Goal: Task Accomplishment & Management: Complete application form

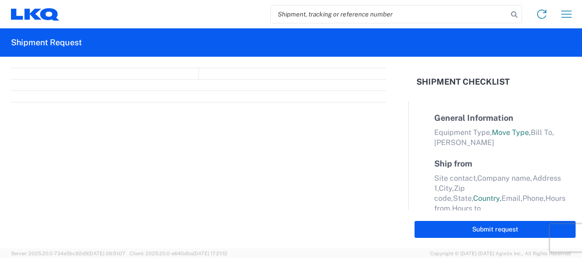
select select "FULL"
select select "LBS"
select select "IN"
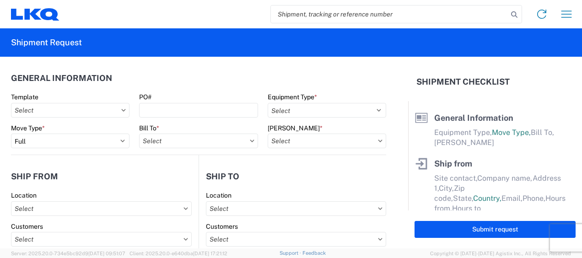
click at [304, 14] on input "search" at bounding box center [389, 13] width 237 height 17
type input "56457371"
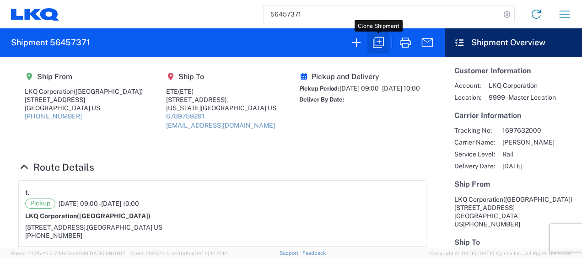
click at [379, 41] on icon "button" at bounding box center [378, 42] width 11 height 11
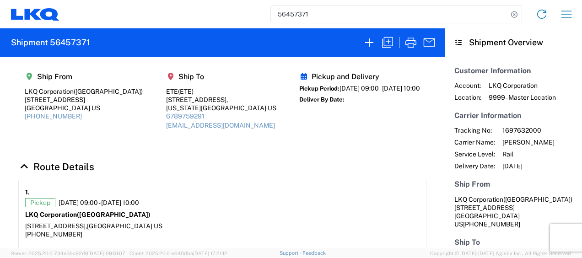
select select "FULL"
select select "US"
select select "LBS"
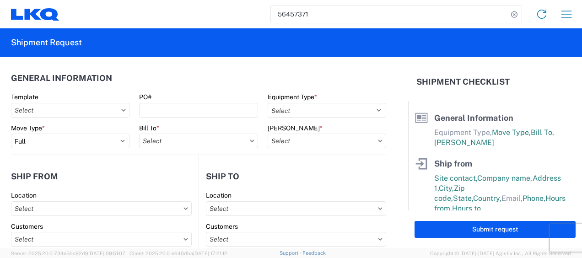
type input "1772 - LKQ Atlanta Core Newnan"
type input "1772-6300-66000-0000 - 1772 Freight Out"
type input "1772 - LKQ Atlanta Core Newnan"
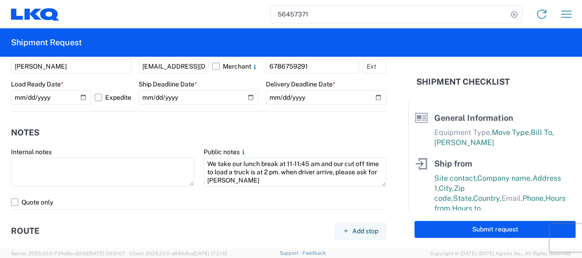
scroll to position [594, 0]
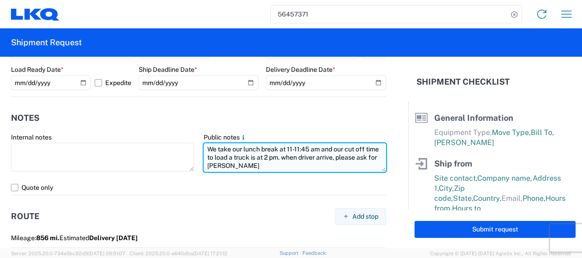
drag, startPoint x: 204, startPoint y: 148, endPoint x: 290, endPoint y: 170, distance: 88.3
click at [290, 170] on textarea "We take our lunch break at 11-11:45 am and our cut off time to load a truck is …" at bounding box center [294, 157] width 183 height 29
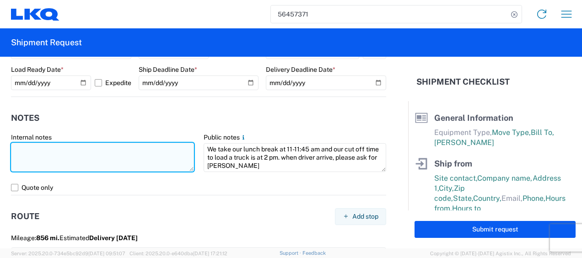
click at [118, 154] on textarea at bounding box center [102, 157] width 183 height 29
paste textarea "We take our lunch break at 11-11:45 am and our cut off time to load a truck is …"
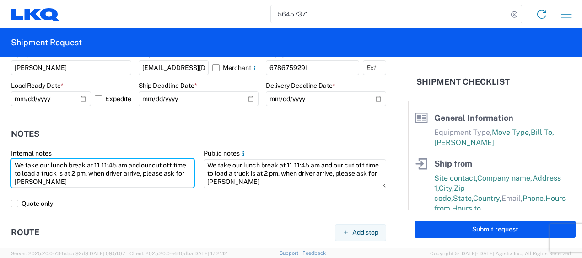
scroll to position [545, 0]
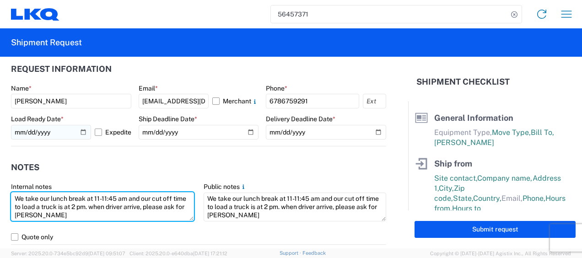
type textarea "We take our lunch break at 11-11:45 am and our cut off time to load a truck is …"
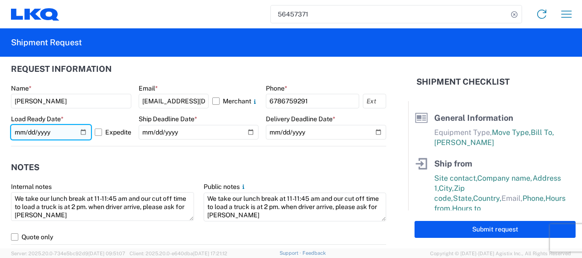
click at [16, 133] on input "[DATE]" at bounding box center [51, 132] width 80 height 15
type input "0052-10-10"
type input "[DATE]"
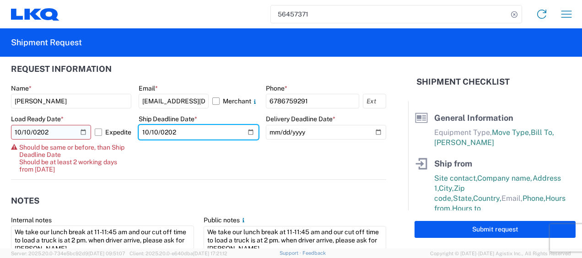
type input "[DATE]"
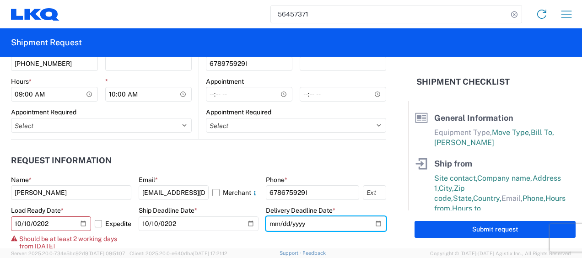
scroll to position [591, 0]
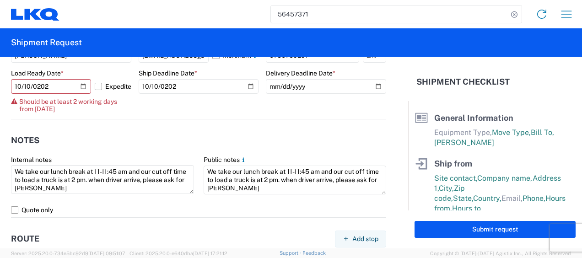
click at [221, 112] on agx-form-control-wrapper-v2 "Ship Deadline Date * [DATE]" at bounding box center [199, 94] width 120 height 50
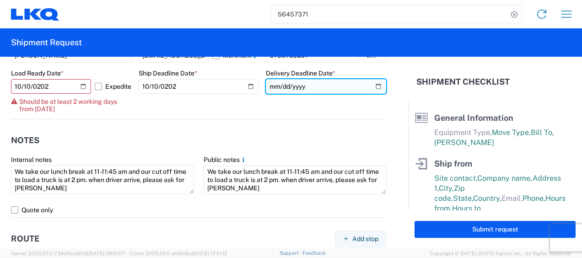
click at [277, 84] on input "[DATE]" at bounding box center [326, 86] width 120 height 15
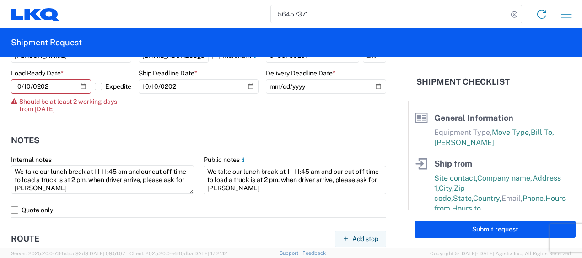
click at [221, 108] on agx-form-control-wrapper-v2 "Ship Deadline Date * [DATE]" at bounding box center [199, 94] width 120 height 50
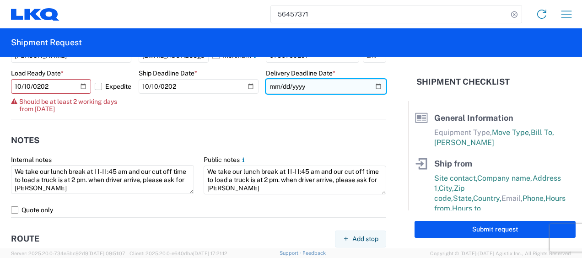
click at [278, 88] on input "[DATE]" at bounding box center [326, 86] width 120 height 15
type input "[DATE]"
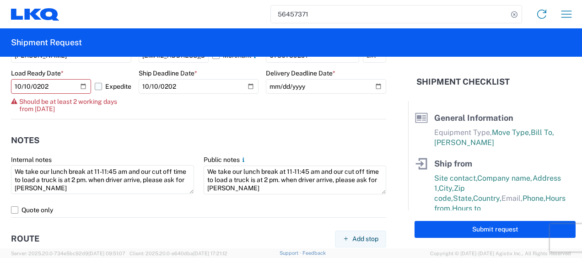
click at [96, 81] on label "Expedite" at bounding box center [113, 86] width 37 height 15
click at [0, 0] on input "Expedite" at bounding box center [0, 0] width 0 height 0
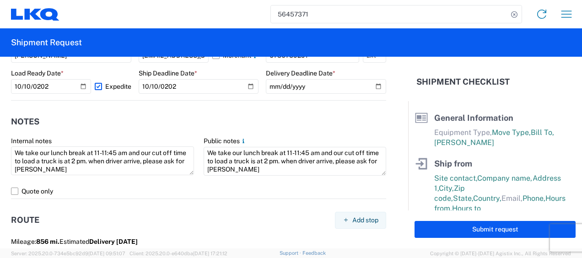
click at [96, 85] on label "Expedite" at bounding box center [113, 86] width 37 height 15
click at [0, 0] on input "Expedite" at bounding box center [0, 0] width 0 height 0
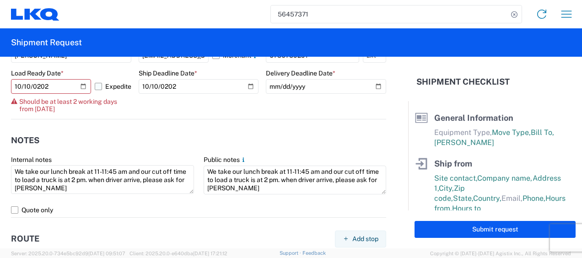
click at [100, 88] on label "Expedite" at bounding box center [113, 86] width 37 height 15
click at [0, 0] on input "Expedite" at bounding box center [0, 0] width 0 height 0
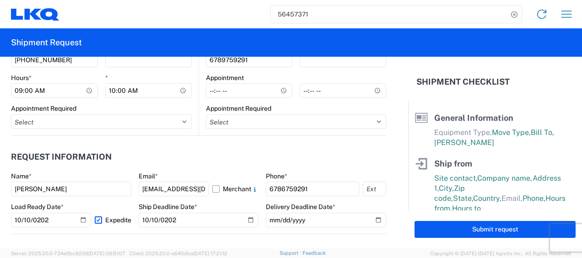
scroll to position [549, 0]
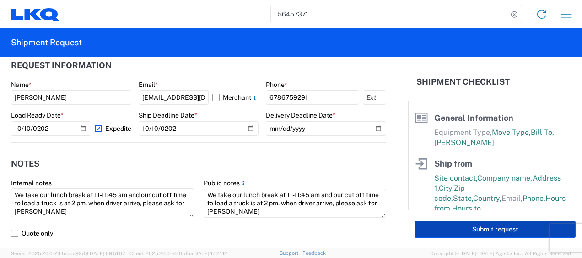
click at [450, 229] on button "Submit request" at bounding box center [494, 229] width 161 height 17
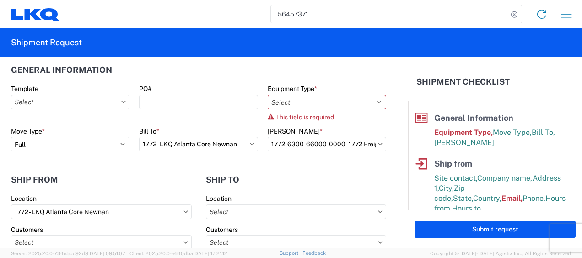
scroll to position [0, 0]
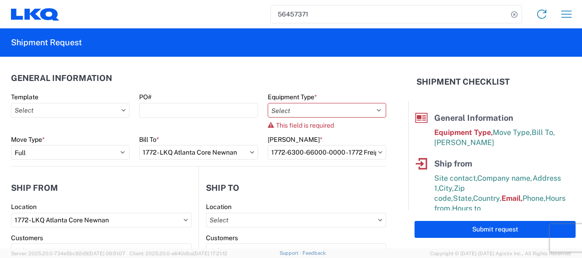
click at [306, 119] on div "Equipment Type * Select 53’ Dry Van Flatbed Dropdeck (van) Lowboy (flatbed) Rai…" at bounding box center [326, 111] width 118 height 36
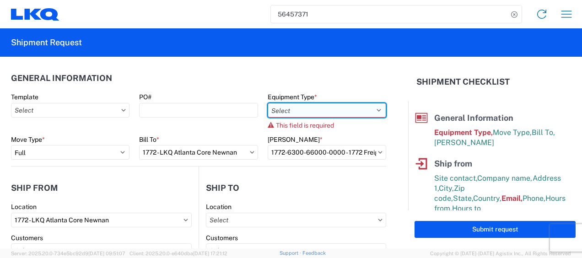
click at [301, 112] on select "Select 53’ Dry Van Flatbed Dropdeck (van) Lowboy (flatbed) Rail" at bounding box center [326, 110] width 118 height 15
select select "STDV"
click at [267, 103] on select "Select 53’ Dry Van Flatbed Dropdeck (van) Lowboy (flatbed) Rail" at bounding box center [326, 110] width 118 height 15
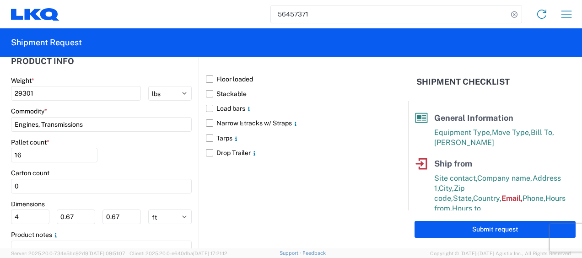
scroll to position [968, 0]
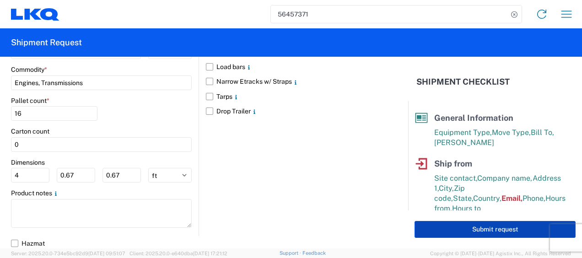
click at [446, 231] on button "Submit request" at bounding box center [494, 229] width 161 height 17
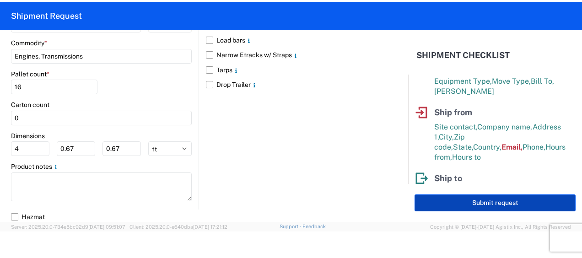
click at [439, 198] on button "Submit request" at bounding box center [494, 202] width 161 height 17
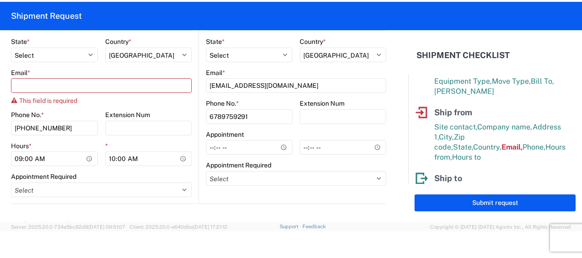
scroll to position [328, 0]
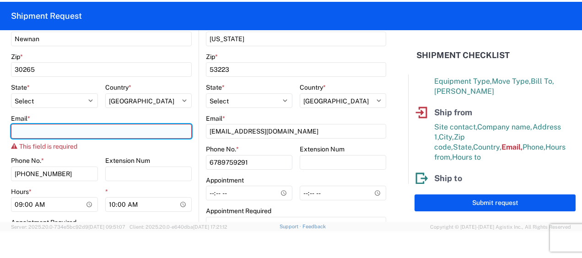
click at [47, 135] on input "Email *" at bounding box center [101, 131] width 181 height 15
type input "[EMAIL_ADDRESS][DOMAIN_NAME]"
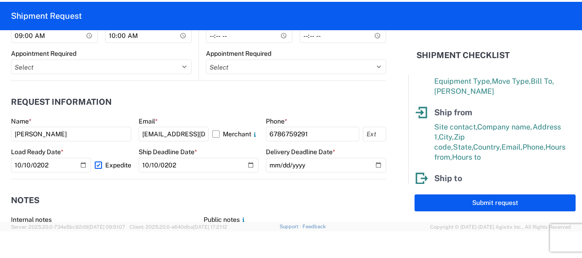
scroll to position [408, 0]
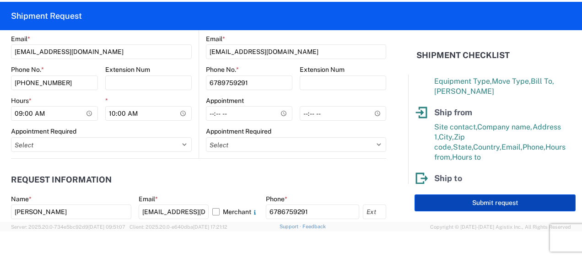
click at [475, 198] on button "Submit request" at bounding box center [494, 202] width 161 height 17
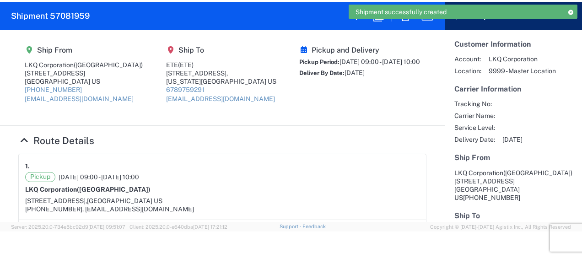
click at [405, 14] on span "Shipment successfully created" at bounding box center [400, 12] width 91 height 8
